Goal: Use online tool/utility: Use online tool/utility

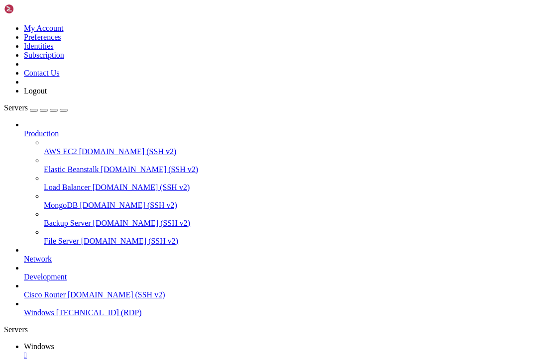
drag, startPoint x: 498, startPoint y: 445, endPoint x: 275, endPoint y: 457, distance: 223.2
drag, startPoint x: 433, startPoint y: 444, endPoint x: 285, endPoint y: 460, distance: 148.6
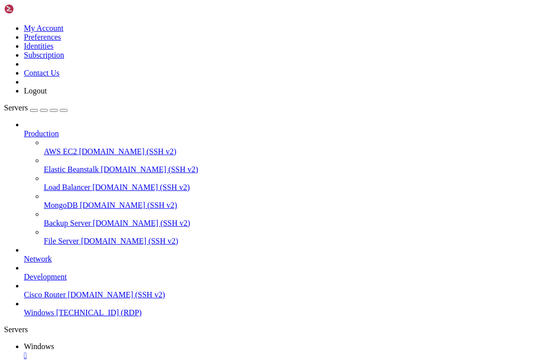
drag, startPoint x: 150, startPoint y: 456, endPoint x: 465, endPoint y: 501, distance: 317.6
drag, startPoint x: 496, startPoint y: 509, endPoint x: 446, endPoint y: 448, distance: 78.9
drag, startPoint x: 436, startPoint y: 443, endPoint x: 443, endPoint y: 445, distance: 6.9
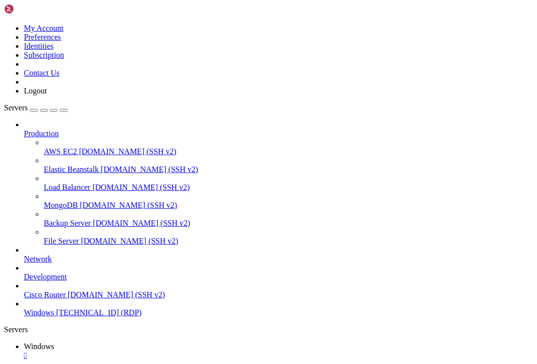
drag, startPoint x: 429, startPoint y: 451, endPoint x: 501, endPoint y: 491, distance: 82.2
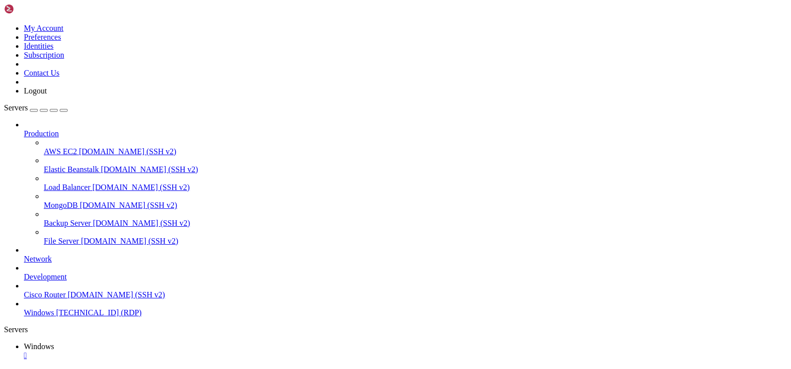
drag, startPoint x: 492, startPoint y: 448, endPoint x: 740, endPoint y: 458, distance: 247.9
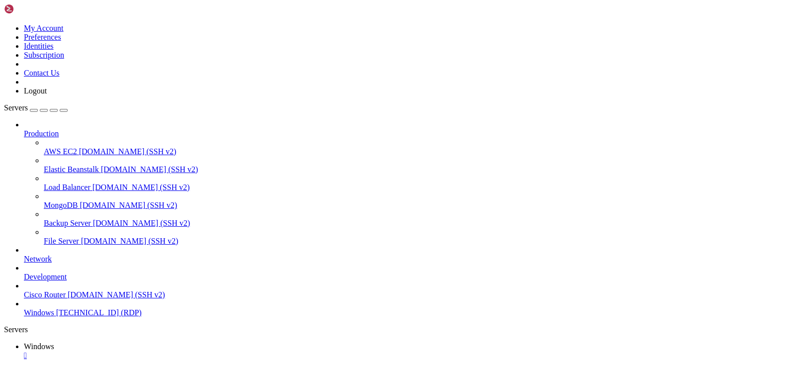
drag, startPoint x: 92, startPoint y: 445, endPoint x: 484, endPoint y: 452, distance: 392.1
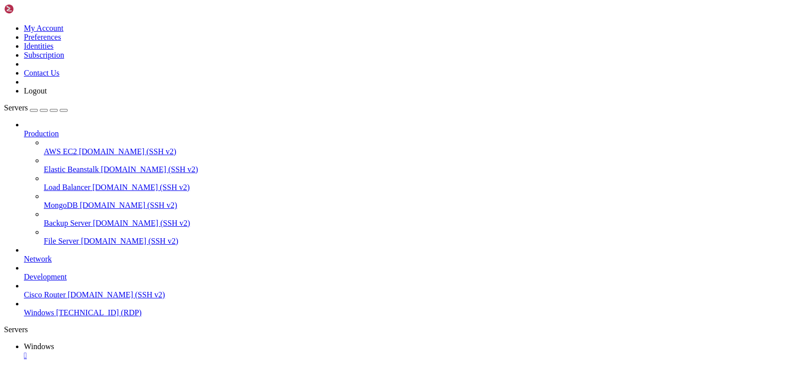
drag, startPoint x: 183, startPoint y: 723, endPoint x: 178, endPoint y: 725, distance: 5.2
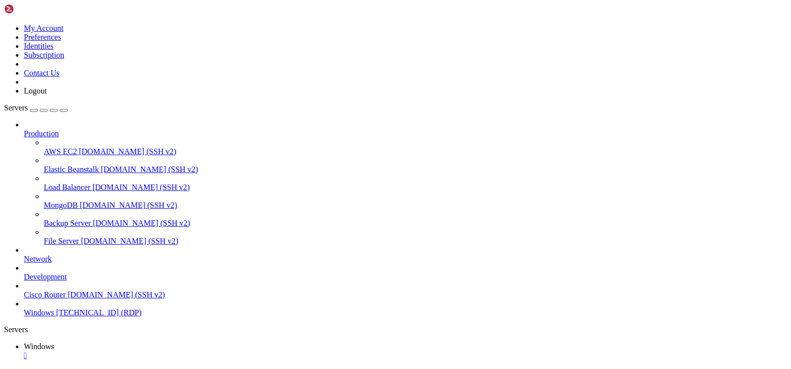
drag, startPoint x: 156, startPoint y: 492, endPoint x: 165, endPoint y: 493, distance: 9.0
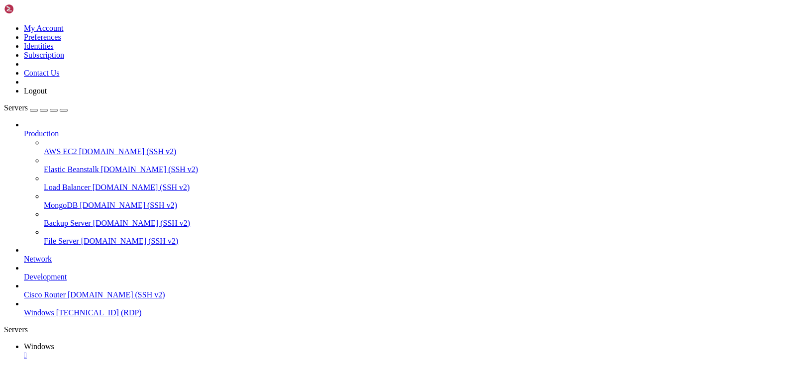
drag, startPoint x: 205, startPoint y: 494, endPoint x: 157, endPoint y: 492, distance: 48.3
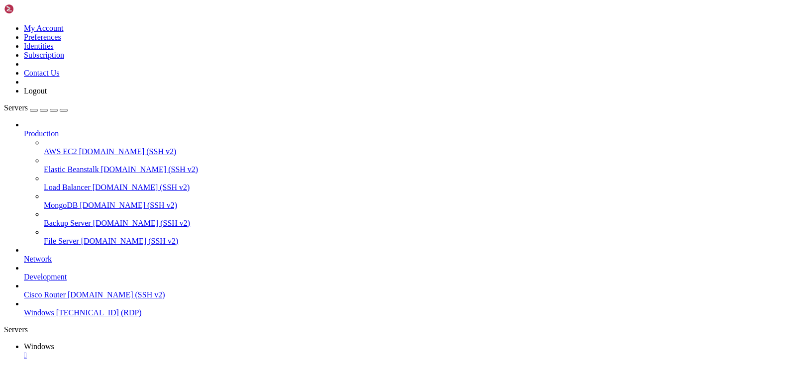
drag, startPoint x: 451, startPoint y: 451, endPoint x: 595, endPoint y: 456, distance: 144.8
drag, startPoint x: 257, startPoint y: 703, endPoint x: 253, endPoint y: 533, distance: 170.7
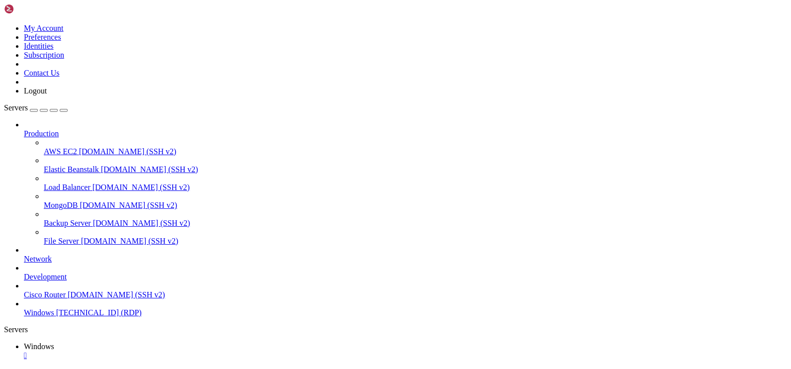
drag, startPoint x: 253, startPoint y: 533, endPoint x: 251, endPoint y: 523, distance: 10.3
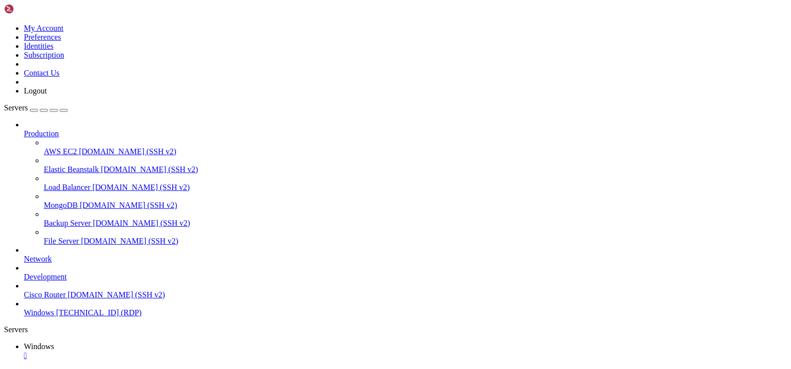
drag, startPoint x: 350, startPoint y: 575, endPoint x: 305, endPoint y: 615, distance: 59.9
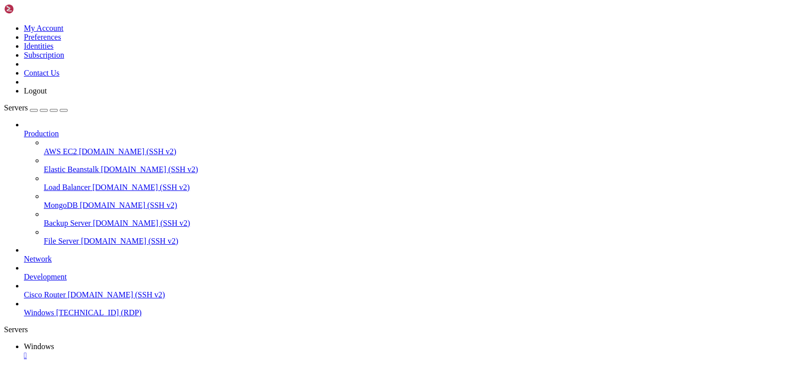
drag, startPoint x: 288, startPoint y: 652, endPoint x: 222, endPoint y: 551, distance: 120.6
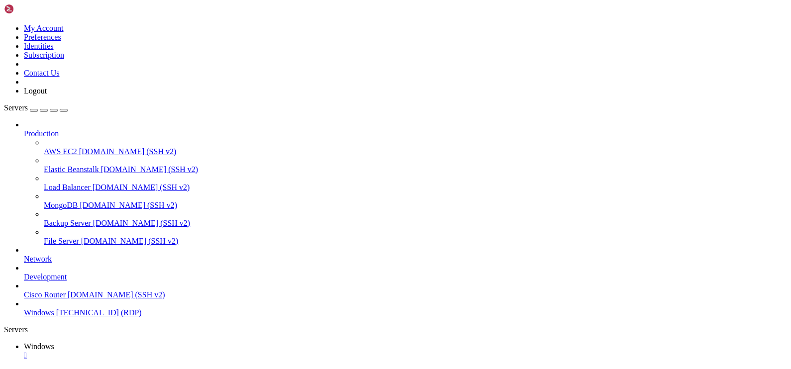
drag, startPoint x: 101, startPoint y: 449, endPoint x: 550, endPoint y: 441, distance: 448.8
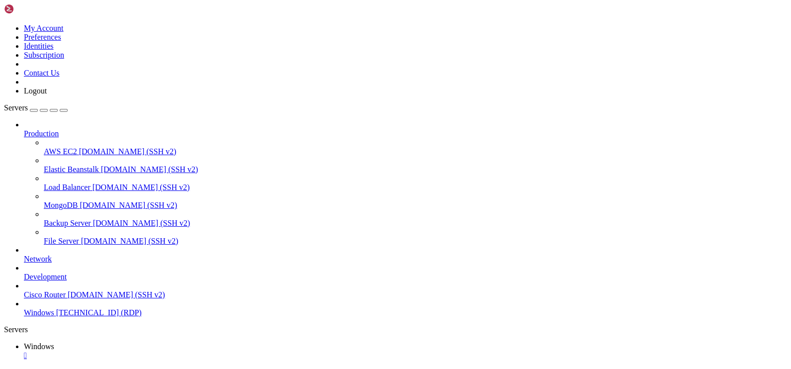
drag, startPoint x: 88, startPoint y: 445, endPoint x: 556, endPoint y: 450, distance: 468.1
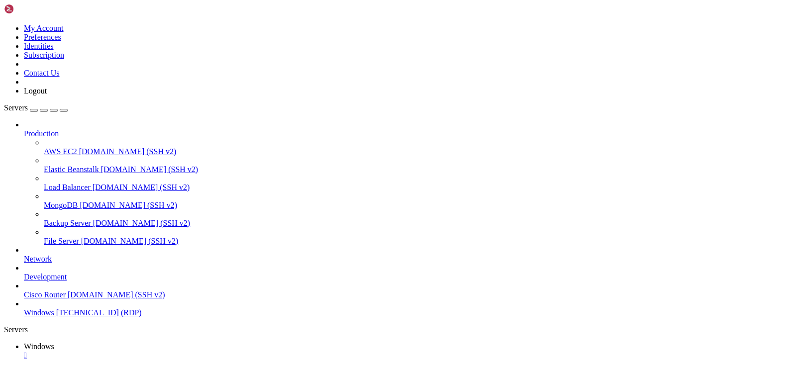
drag, startPoint x: 418, startPoint y: 577, endPoint x: 192, endPoint y: 579, distance: 226.4
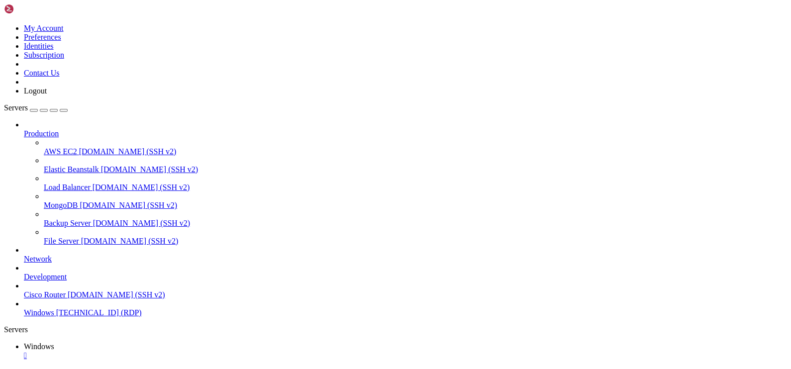
drag, startPoint x: 525, startPoint y: 448, endPoint x: 745, endPoint y: 456, distance: 220.0
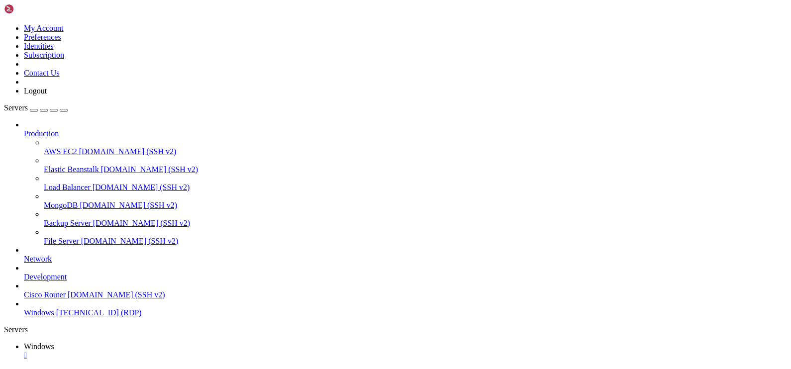
drag, startPoint x: 741, startPoint y: 460, endPoint x: 287, endPoint y: 657, distance: 495.3
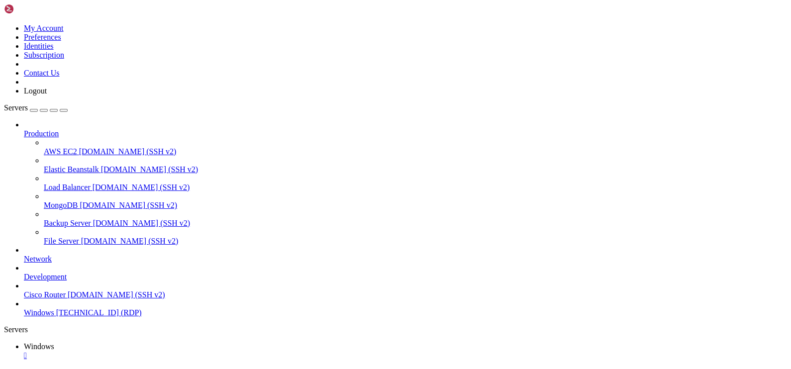
drag, startPoint x: 331, startPoint y: 660, endPoint x: 515, endPoint y: 553, distance: 213.1
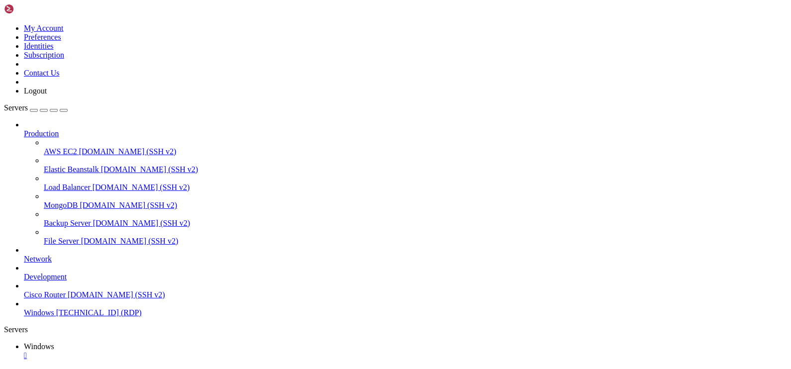
drag, startPoint x: 311, startPoint y: 580, endPoint x: 316, endPoint y: 578, distance: 5.6
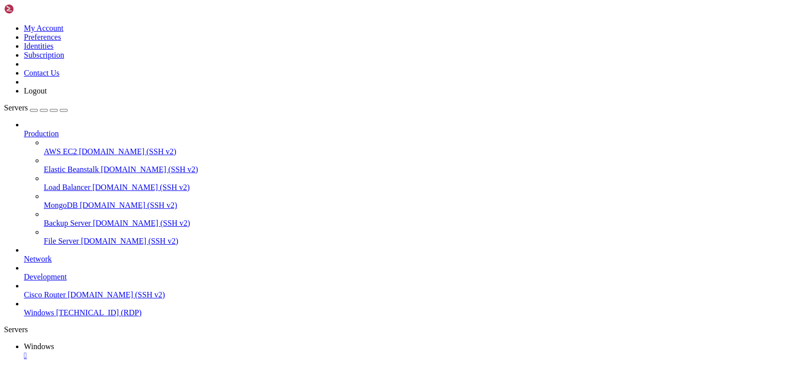
drag, startPoint x: 93, startPoint y: 448, endPoint x: 729, endPoint y: 433, distance: 636.9
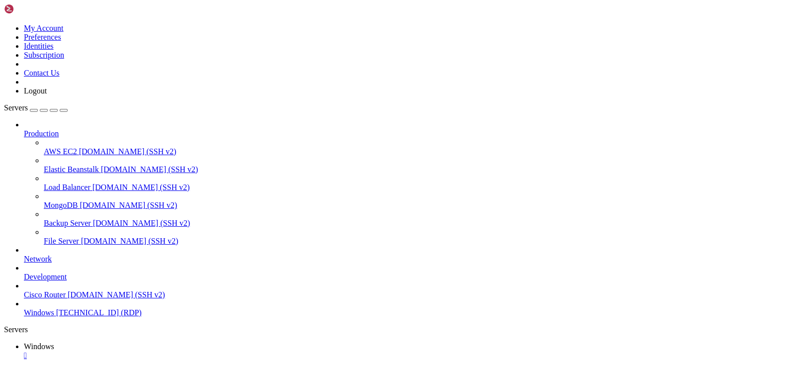
drag, startPoint x: 180, startPoint y: 523, endPoint x: 135, endPoint y: 526, distance: 45.4
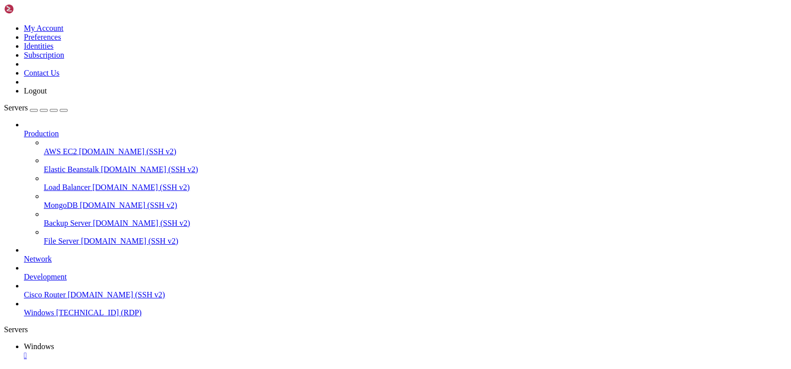
drag, startPoint x: 726, startPoint y: 443, endPoint x: 515, endPoint y: 472, distance: 213.4
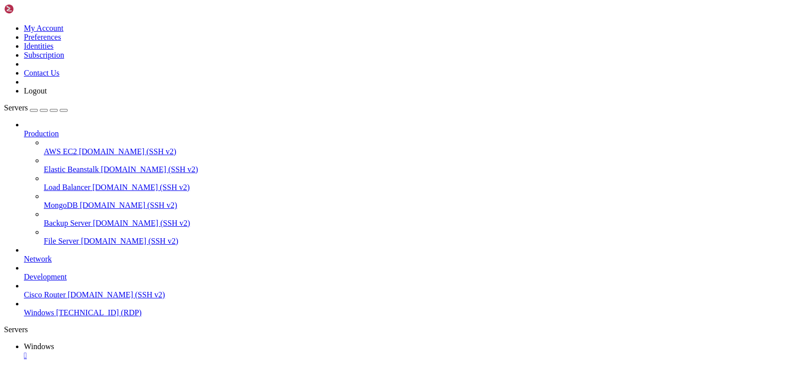
drag, startPoint x: 495, startPoint y: 467, endPoint x: 777, endPoint y: 488, distance: 282.9
drag, startPoint x: 753, startPoint y: 490, endPoint x: 741, endPoint y: 737, distance: 247.5
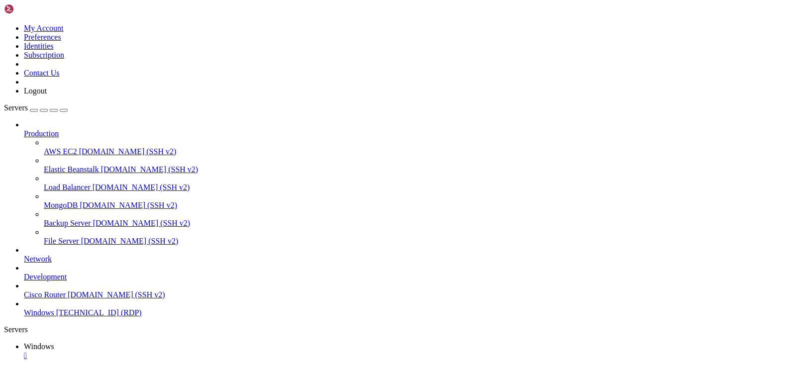
drag, startPoint x: 751, startPoint y: 625, endPoint x: 744, endPoint y: 727, distance: 102.2
drag, startPoint x: 348, startPoint y: 614, endPoint x: 280, endPoint y: 377, distance: 246.9
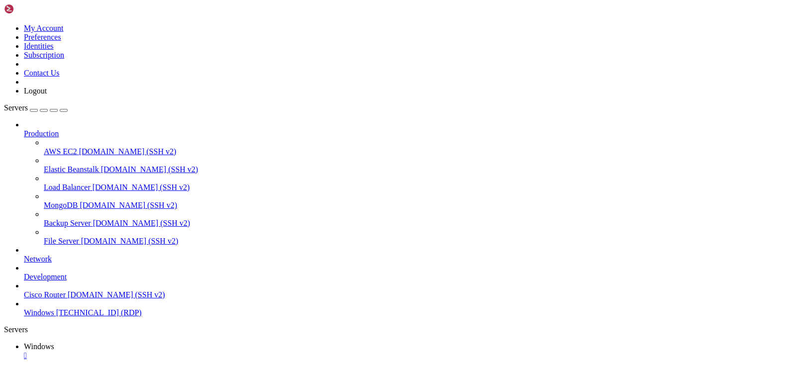
drag, startPoint x: 307, startPoint y: 651, endPoint x: 252, endPoint y: 548, distance: 116.8
drag, startPoint x: 746, startPoint y: 714, endPoint x: 749, endPoint y: 481, distance: 233.8
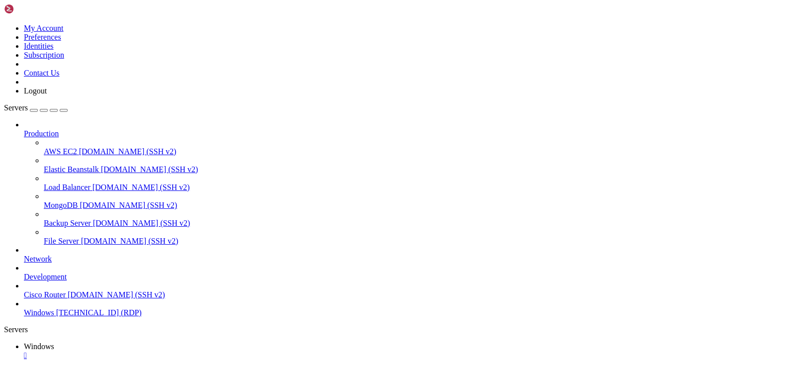
drag, startPoint x: 743, startPoint y: 664, endPoint x: 738, endPoint y: 725, distance: 61.4
drag, startPoint x: 446, startPoint y: 658, endPoint x: 389, endPoint y: 406, distance: 258.0
drag, startPoint x: 749, startPoint y: 715, endPoint x: 748, endPoint y: 480, distance: 235.3
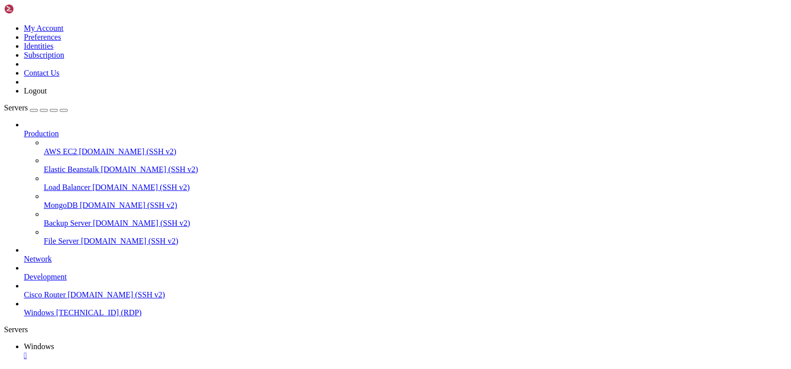
drag, startPoint x: 255, startPoint y: 690, endPoint x: 191, endPoint y: 689, distance: 63.7
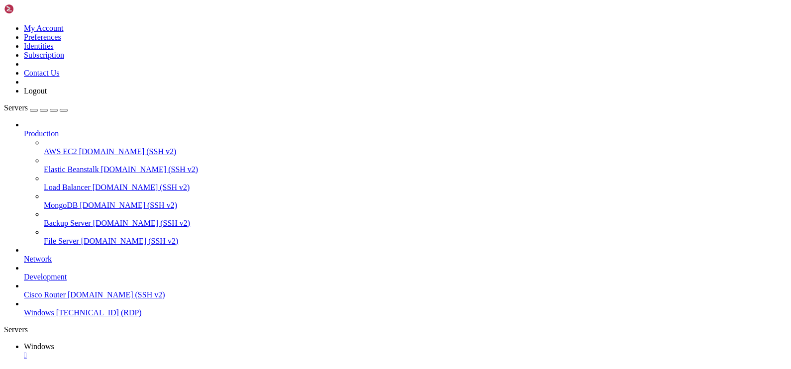
drag, startPoint x: 329, startPoint y: 686, endPoint x: 12, endPoint y: 652, distance: 318.7
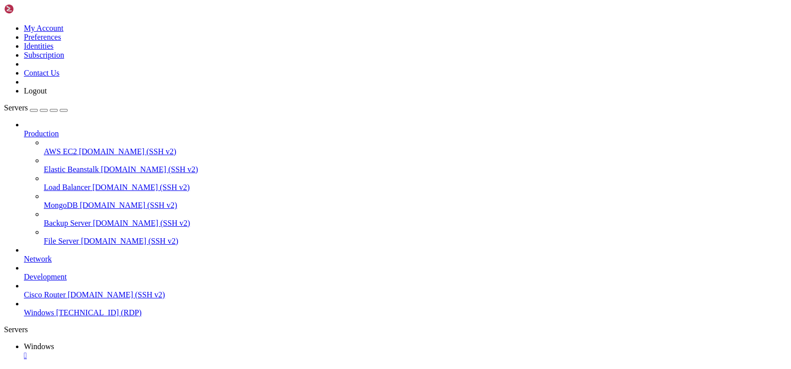
drag, startPoint x: 227, startPoint y: 711, endPoint x: 275, endPoint y: 489, distance: 227.3
drag, startPoint x: 754, startPoint y: 712, endPoint x: 751, endPoint y: 486, distance: 226.4
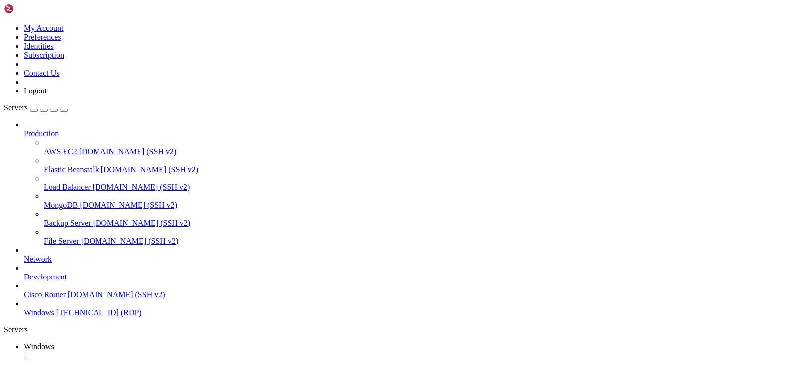
drag, startPoint x: 152, startPoint y: 692, endPoint x: 4, endPoint y: 580, distance: 185.7
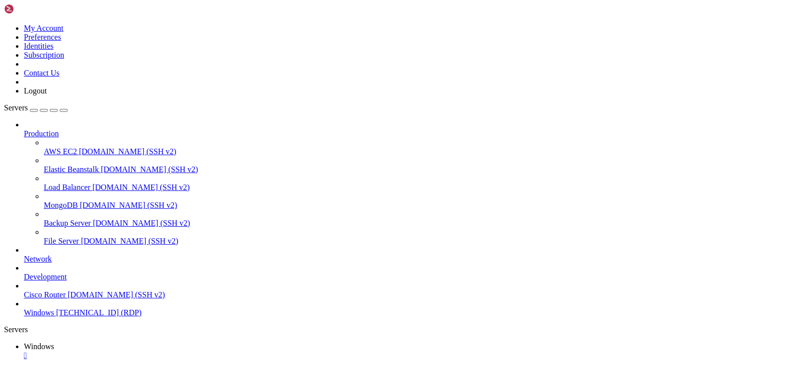
drag, startPoint x: 153, startPoint y: 689, endPoint x: 8, endPoint y: 579, distance: 182.4
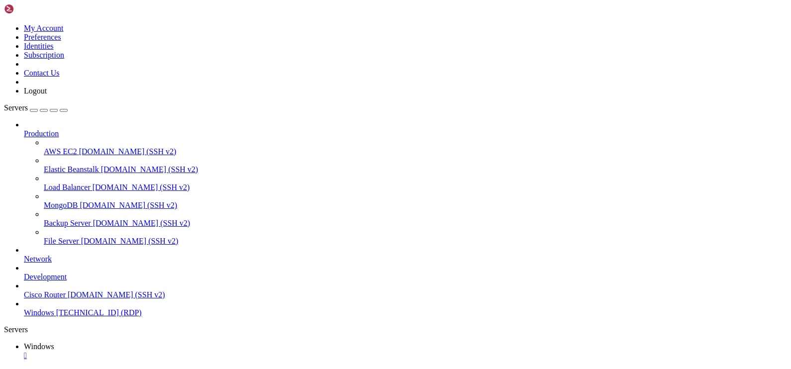
drag, startPoint x: 175, startPoint y: 625, endPoint x: 166, endPoint y: 628, distance: 9.1
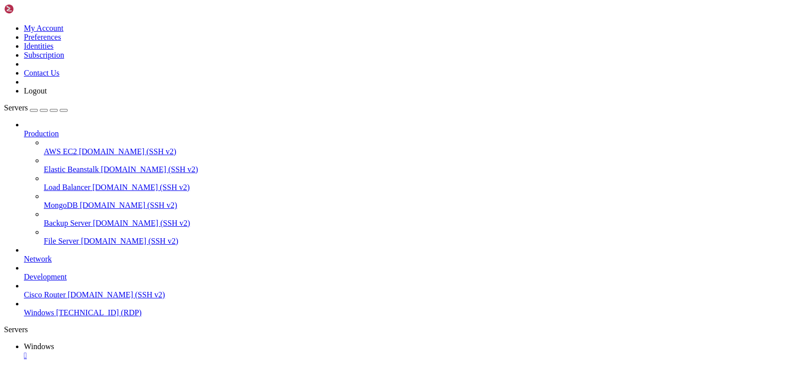
drag, startPoint x: 132, startPoint y: 638, endPoint x: 119, endPoint y: 616, distance: 25.4
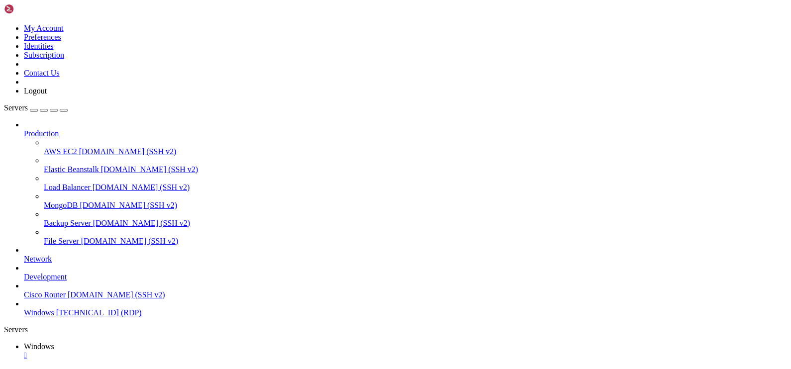
drag, startPoint x: 245, startPoint y: 641, endPoint x: 124, endPoint y: 618, distance: 123.1
drag, startPoint x: 143, startPoint y: 610, endPoint x: 247, endPoint y: 635, distance: 107.3
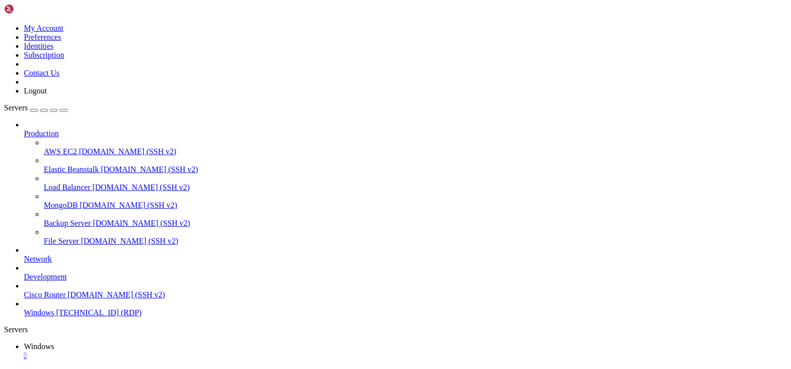
drag, startPoint x: 95, startPoint y: 446, endPoint x: 506, endPoint y: 455, distance: 411.5
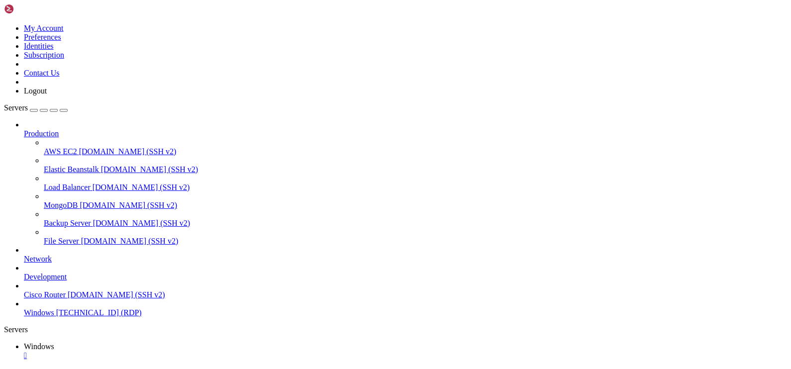
drag, startPoint x: 275, startPoint y: 685, endPoint x: 232, endPoint y: 552, distance: 139.9
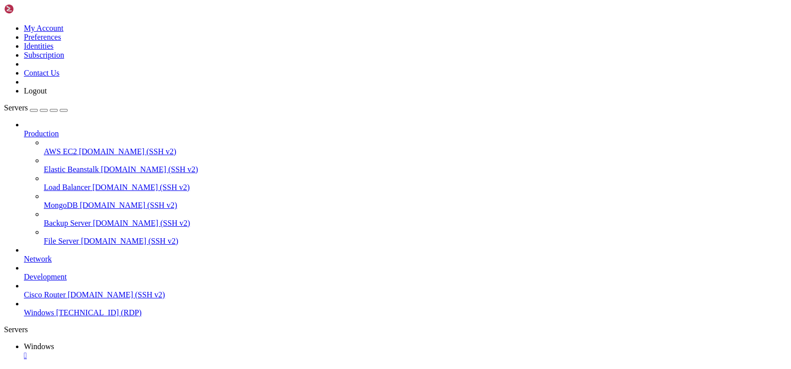
drag, startPoint x: 71, startPoint y: 444, endPoint x: 463, endPoint y: 451, distance: 392.6
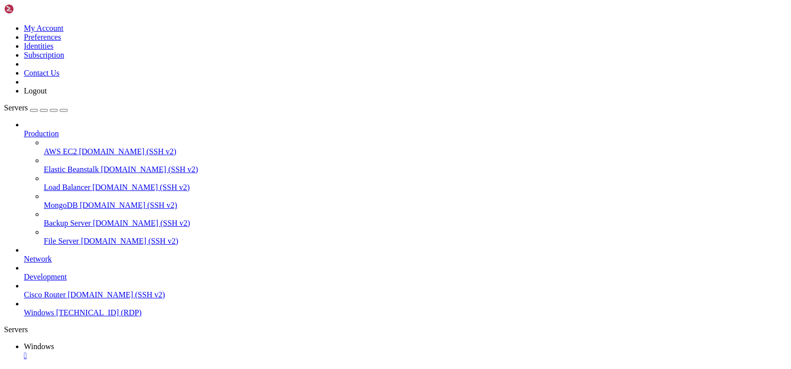
drag, startPoint x: 466, startPoint y: 453, endPoint x: 758, endPoint y: 592, distance: 323.3
drag, startPoint x: 750, startPoint y: 476, endPoint x: 742, endPoint y: 717, distance: 241.9
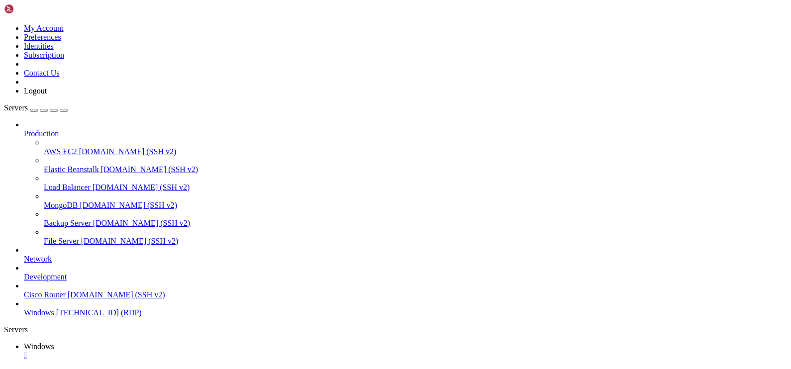
drag, startPoint x: 750, startPoint y: 664, endPoint x: 756, endPoint y: 728, distance: 64.5
drag, startPoint x: 328, startPoint y: 707, endPoint x: 284, endPoint y: 583, distance: 132.5
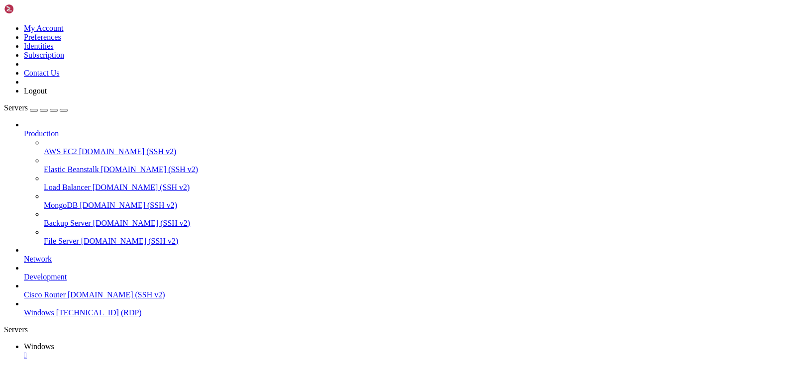
drag, startPoint x: 737, startPoint y: 663, endPoint x: 740, endPoint y: 479, distance: 183.6
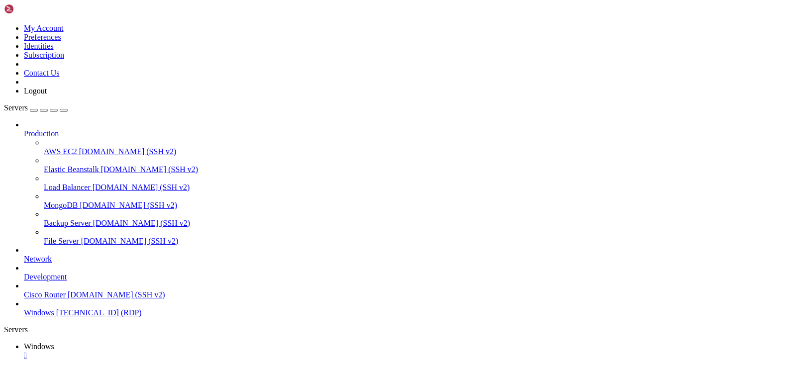
drag, startPoint x: 495, startPoint y: 531, endPoint x: 492, endPoint y: 589, distance: 58.3
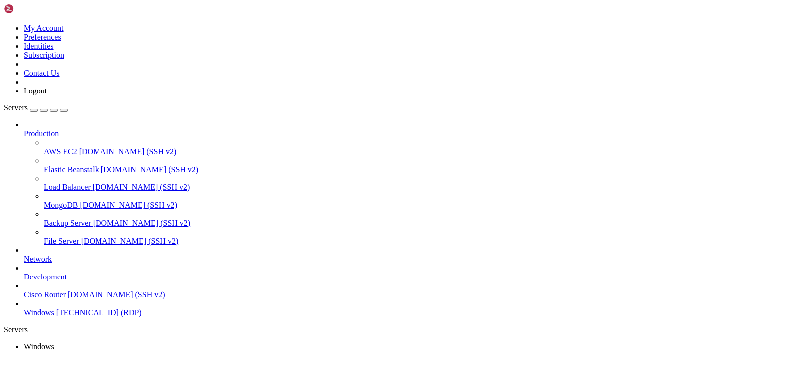
drag, startPoint x: 496, startPoint y: 609, endPoint x: 499, endPoint y: 495, distance: 113.5
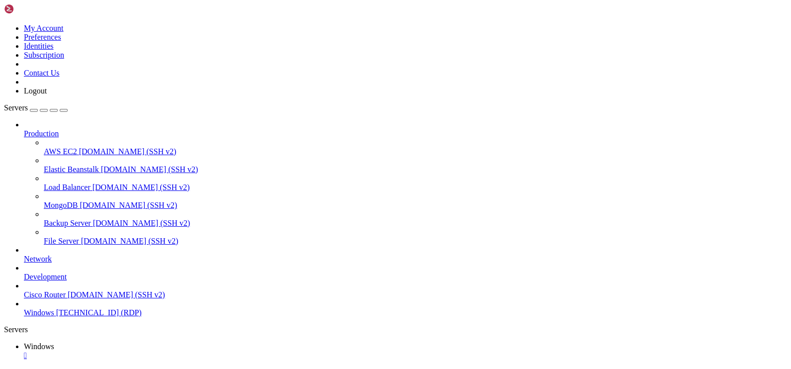
drag, startPoint x: 116, startPoint y: 691, endPoint x: 3, endPoint y: 610, distance: 139.0
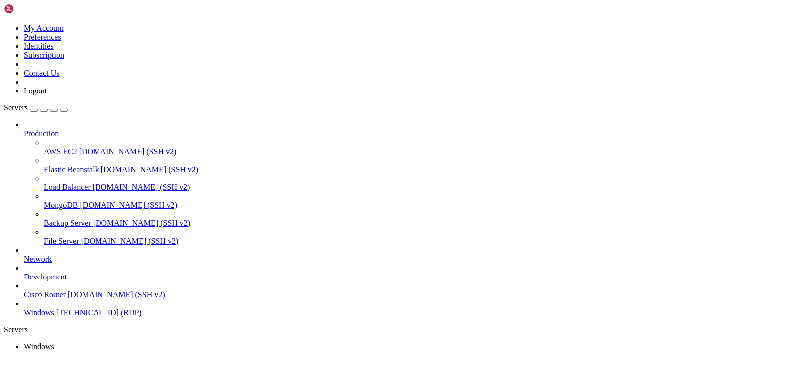
drag, startPoint x: 110, startPoint y: 673, endPoint x: 119, endPoint y: 673, distance: 9.5
drag, startPoint x: 572, startPoint y: 490, endPoint x: 542, endPoint y: 487, distance: 30.1
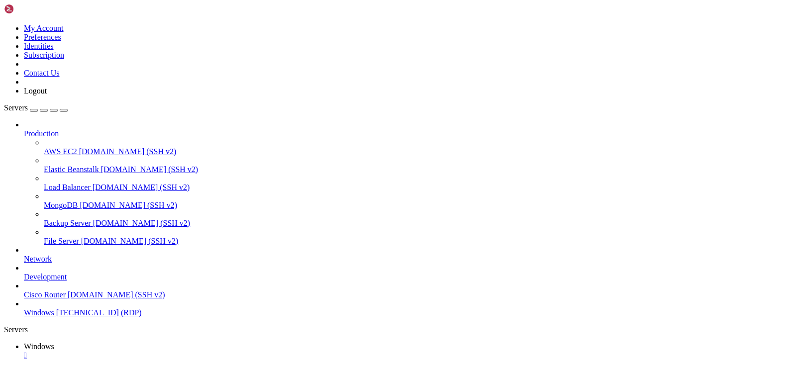
drag, startPoint x: 161, startPoint y: 687, endPoint x: 8, endPoint y: 583, distance: 184.6
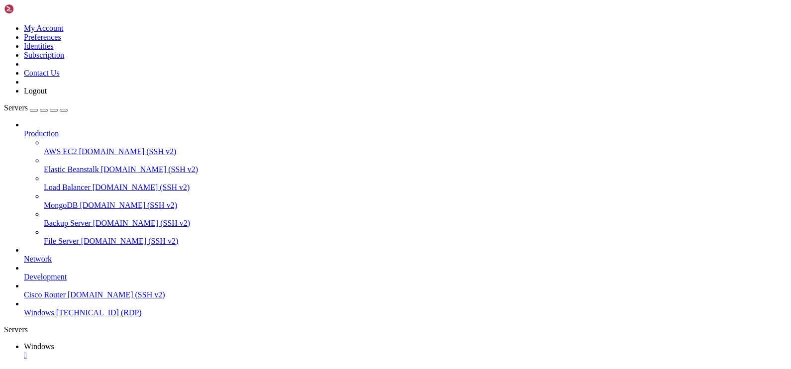
drag, startPoint x: 242, startPoint y: 735, endPoint x: 154, endPoint y: 680, distance: 103.9
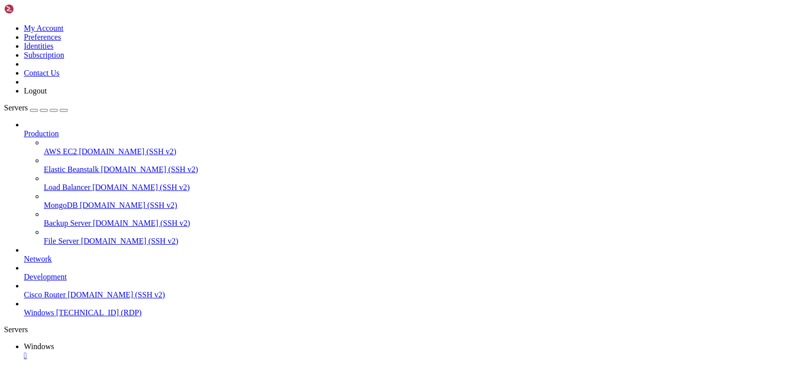
drag, startPoint x: 280, startPoint y: 731, endPoint x: 112, endPoint y: 700, distance: 170.0
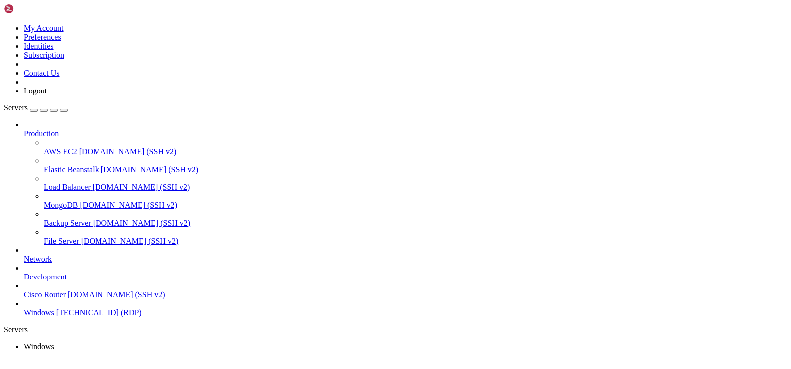
drag, startPoint x: 706, startPoint y: 734, endPoint x: 100, endPoint y: 726, distance: 606.0
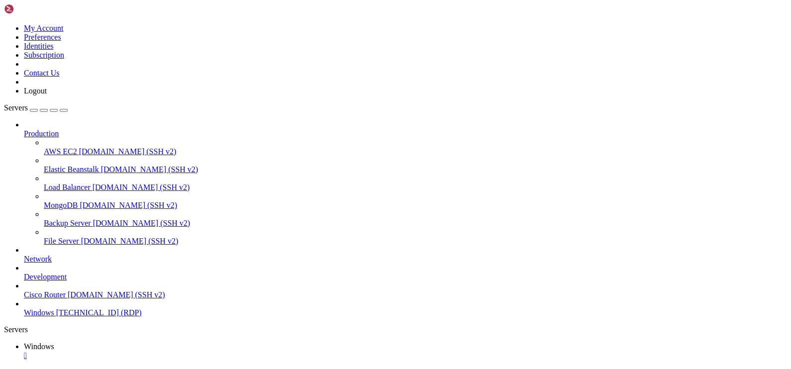
drag, startPoint x: 612, startPoint y: 730, endPoint x: 103, endPoint y: 701, distance: 510.2
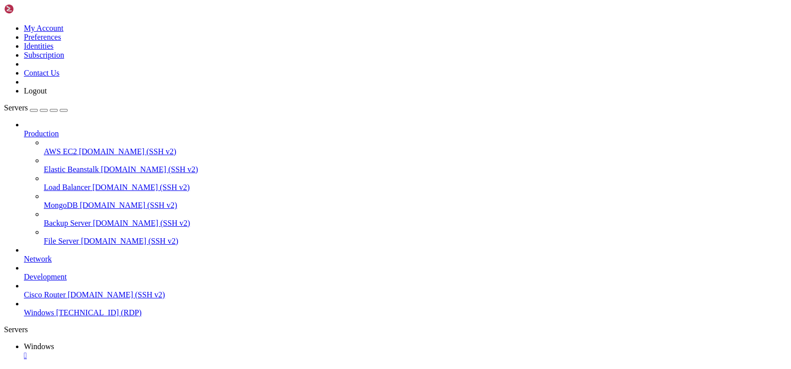
drag, startPoint x: 162, startPoint y: 515, endPoint x: 112, endPoint y: 455, distance: 78.1
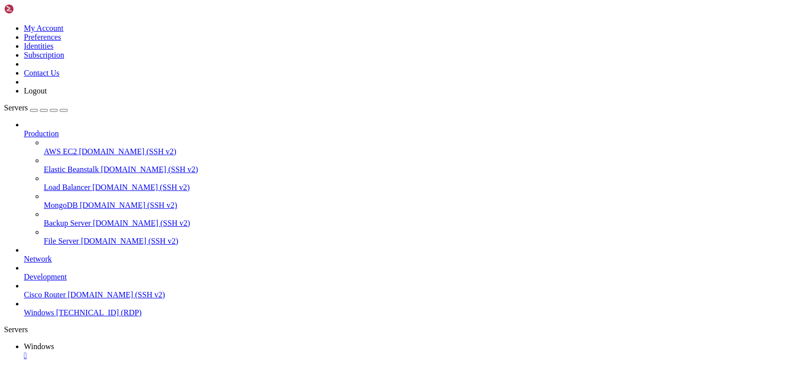
drag, startPoint x: 217, startPoint y: 718, endPoint x: 101, endPoint y: 697, distance: 117.8
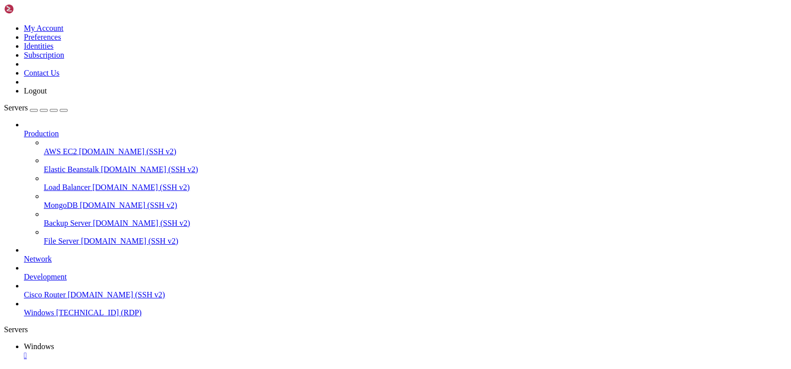
drag, startPoint x: 237, startPoint y: 685, endPoint x: 6, endPoint y: 629, distance: 237.8
drag, startPoint x: 590, startPoint y: 735, endPoint x: 89, endPoint y: 705, distance: 502.3
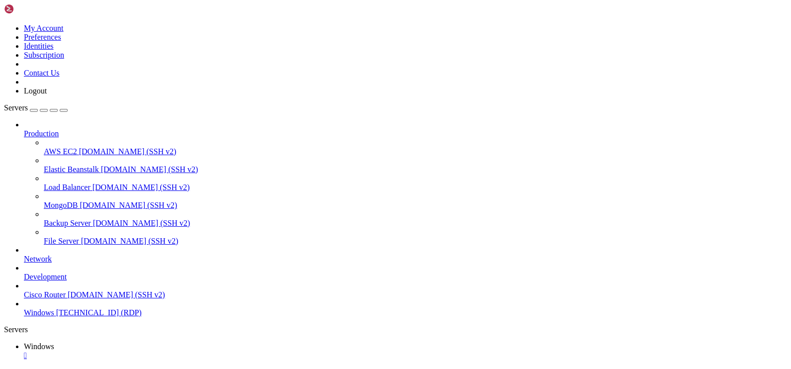
drag, startPoint x: 357, startPoint y: 727, endPoint x: 103, endPoint y: 695, distance: 256.2
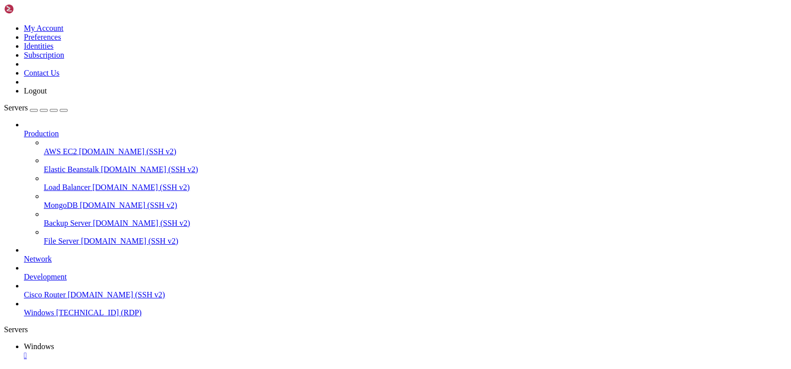
drag, startPoint x: 360, startPoint y: 732, endPoint x: 104, endPoint y: 680, distance: 261.5
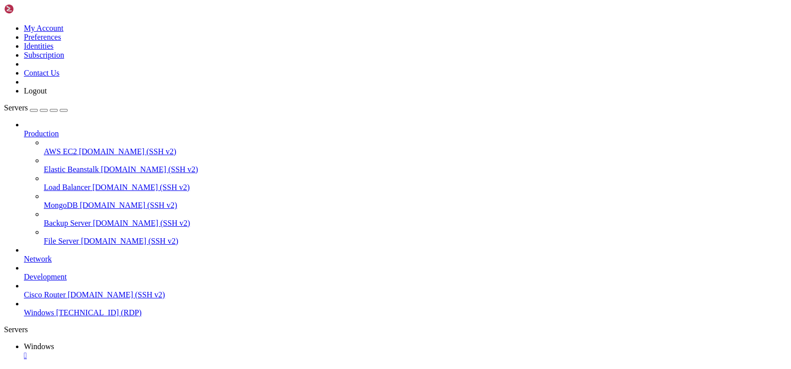
drag, startPoint x: 353, startPoint y: 733, endPoint x: 98, endPoint y: 685, distance: 258.7
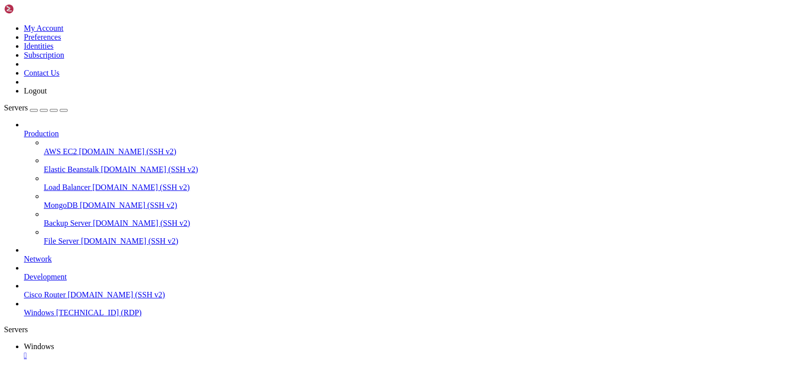
drag, startPoint x: 225, startPoint y: 734, endPoint x: 96, endPoint y: 731, distance: 129.4
drag, startPoint x: 215, startPoint y: 717, endPoint x: 94, endPoint y: 692, distance: 123.4
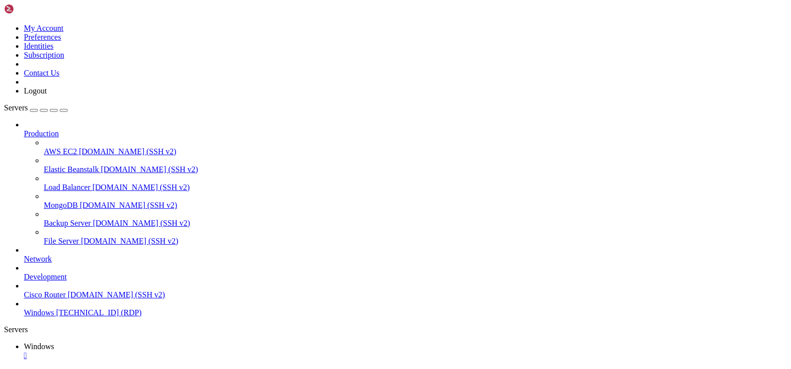
drag, startPoint x: 728, startPoint y: 733, endPoint x: 100, endPoint y: 673, distance: 630.2
